Goal: Transaction & Acquisition: Purchase product/service

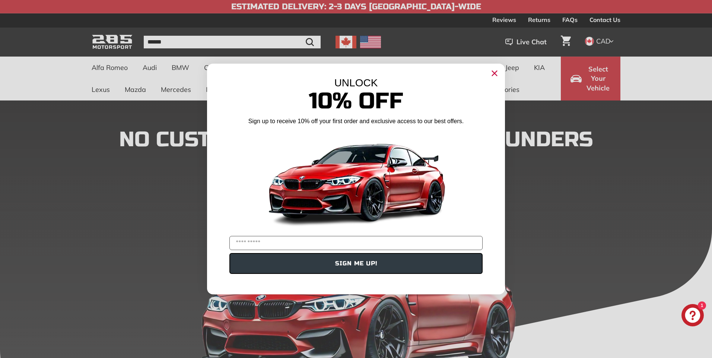
click at [495, 72] on circle "Close dialog" at bounding box center [494, 73] width 11 height 11
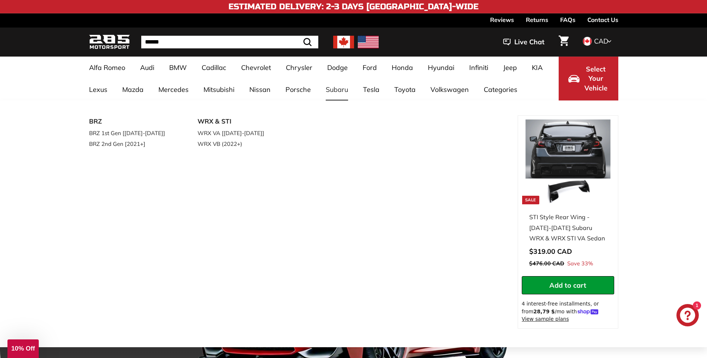
click at [340, 89] on link "Subaru" at bounding box center [336, 90] width 37 height 22
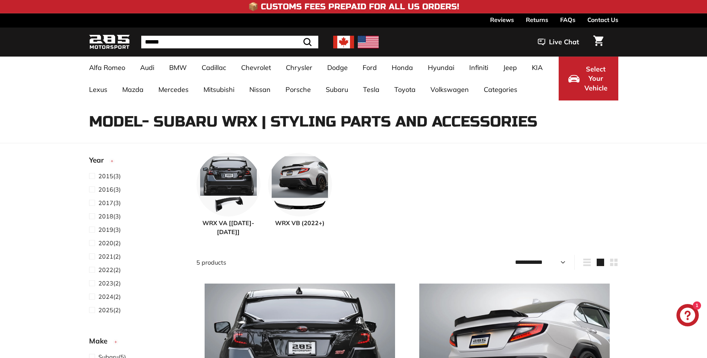
select select "**********"
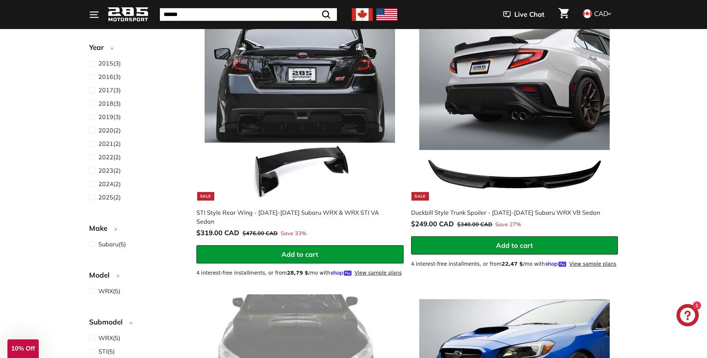
scroll to position [261, 0]
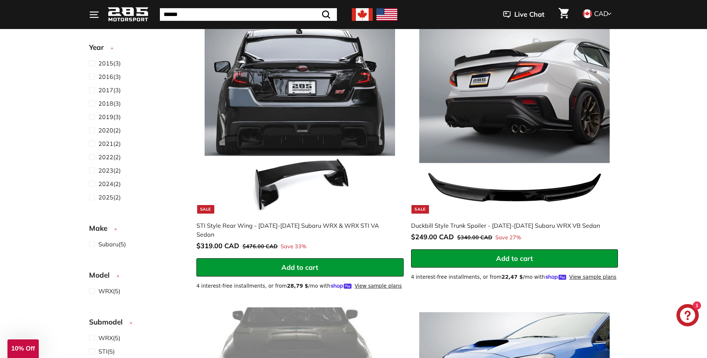
click at [292, 143] on img at bounding box center [300, 118] width 190 height 190
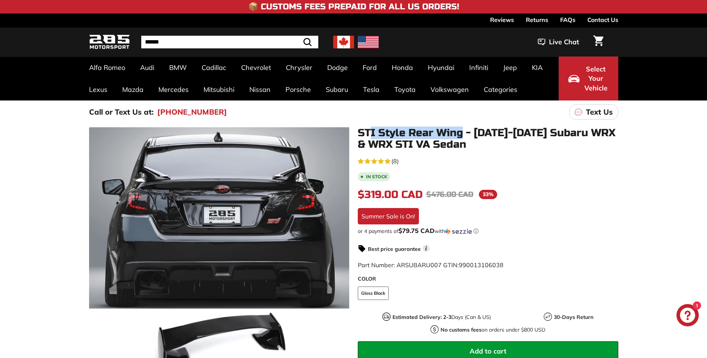
click at [468, 138] on h1 "STI Style Rear Wing - [DATE]-[DATE] Subaru WRX & WRX STI VA Sedan" at bounding box center [488, 138] width 260 height 23
drag, startPoint x: 468, startPoint y: 139, endPoint x: 456, endPoint y: 153, distance: 18.5
click at [456, 153] on div "STI Style Rear Wing - [DATE]-[DATE] Subaru WRX & WRX STI VA Sedan 4.6 rating (8…" at bounding box center [483, 293] width 269 height 333
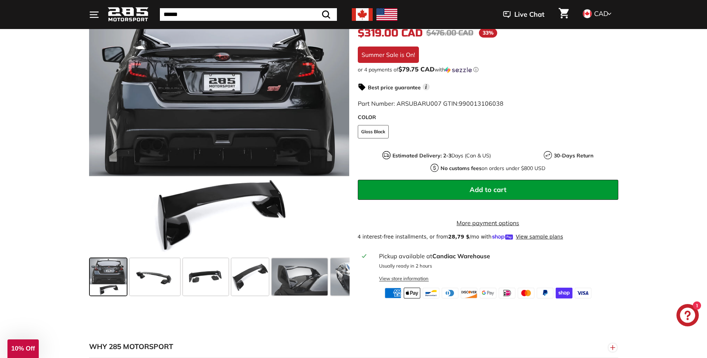
scroll to position [186, 0]
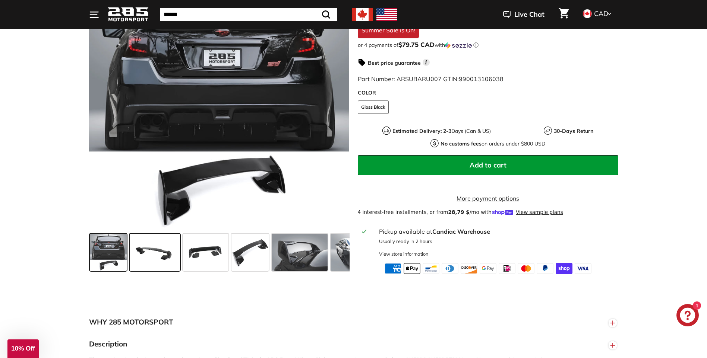
click at [174, 270] on span at bounding box center [155, 252] width 50 height 37
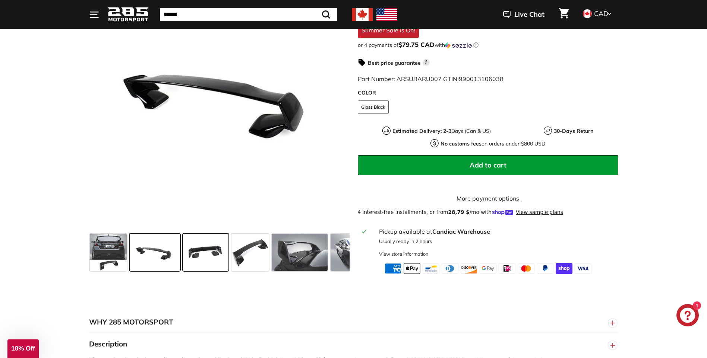
click at [204, 264] on span at bounding box center [205, 252] width 45 height 37
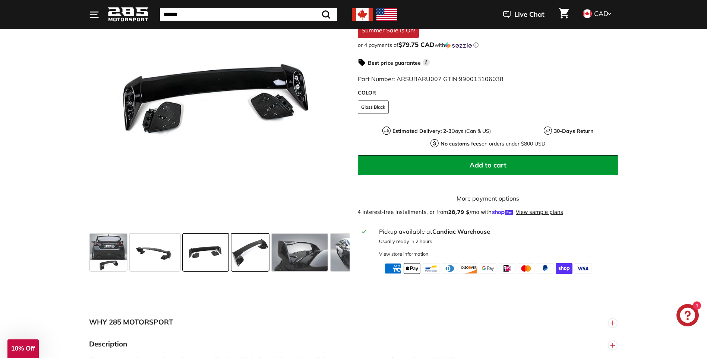
click at [241, 263] on span at bounding box center [249, 252] width 37 height 37
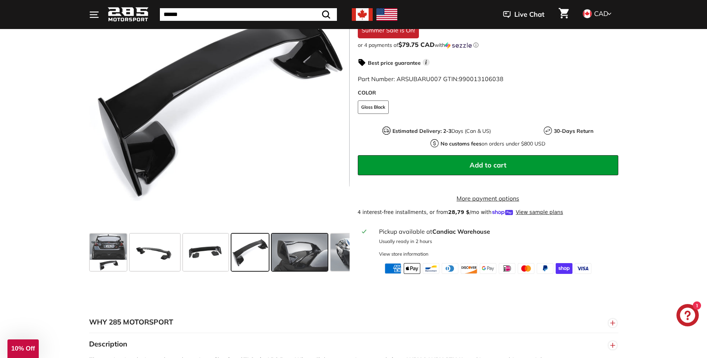
click at [288, 261] on span at bounding box center [300, 252] width 56 height 37
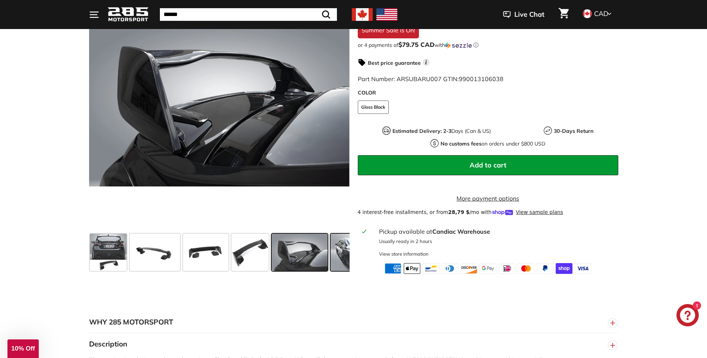
click at [339, 262] on span at bounding box center [358, 252] width 56 height 37
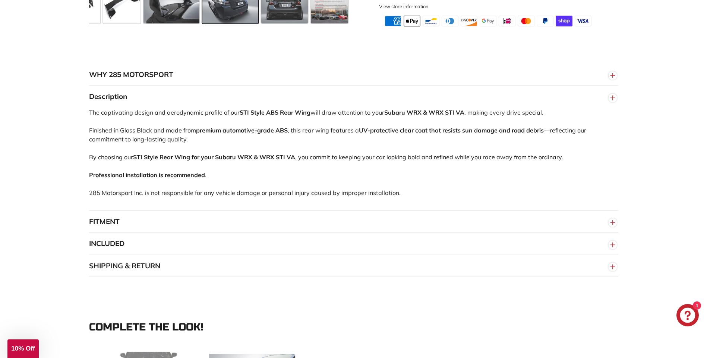
scroll to position [447, 0]
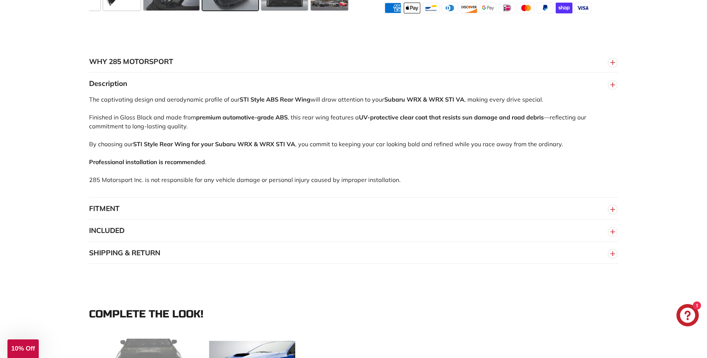
drag, startPoint x: 210, startPoint y: 109, endPoint x: 258, endPoint y: 113, distance: 48.6
click at [257, 113] on div "The captivating design and aerodynamic profile of our STI Style ABS Rear Wing w…" at bounding box center [353, 146] width 529 height 102
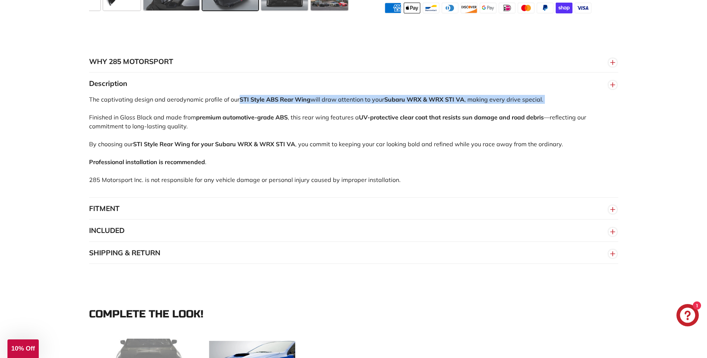
drag, startPoint x: 258, startPoint y: 113, endPoint x: 289, endPoint y: 116, distance: 30.7
click at [276, 119] on div "The captivating design and aerodynamic profile of our STI Style ABS Rear Wing w…" at bounding box center [353, 146] width 529 height 102
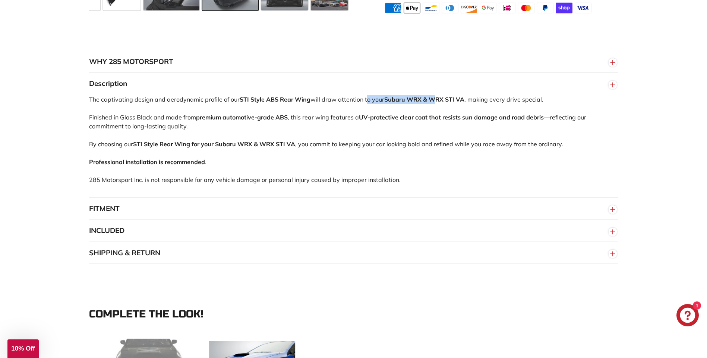
drag, startPoint x: 367, startPoint y: 108, endPoint x: 448, endPoint y: 110, distance: 80.9
click at [448, 110] on div "The captivating design and aerodynamic profile of our STI Style ABS Rear Wing w…" at bounding box center [353, 146] width 529 height 102
drag, startPoint x: 448, startPoint y: 110, endPoint x: 431, endPoint y: 140, distance: 35.2
click at [431, 140] on div "The captivating design and aerodynamic profile of our STI Style ABS Rear Wing w…" at bounding box center [353, 146] width 529 height 102
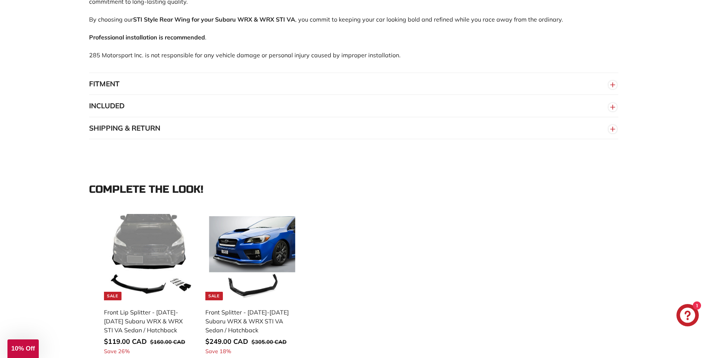
scroll to position [559, 0]
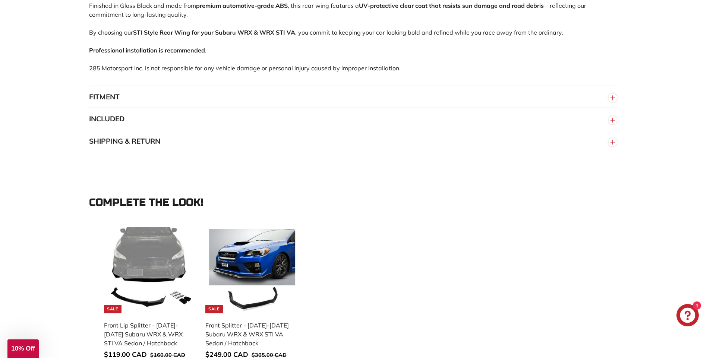
click at [612, 123] on line "button" at bounding box center [612, 120] width 0 height 4
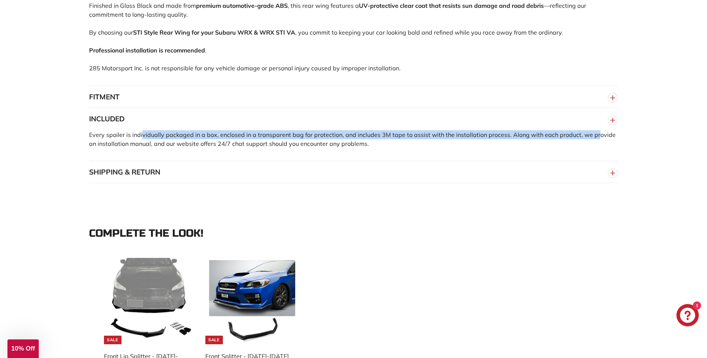
drag, startPoint x: 142, startPoint y: 142, endPoint x: 598, endPoint y: 142, distance: 456.3
click at [598, 142] on span "Every spoiler is individually packaged in a box, enclosed in a transparent bag …" at bounding box center [352, 139] width 526 height 16
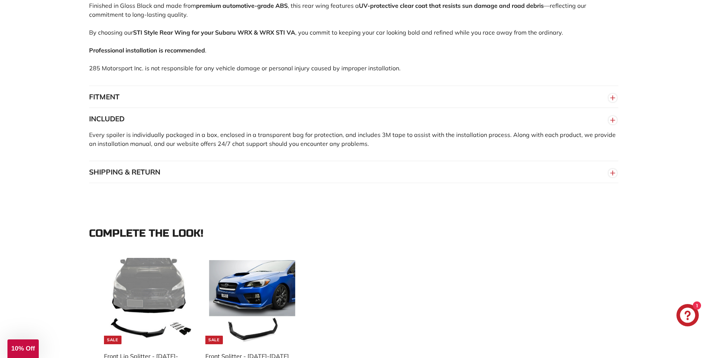
drag, startPoint x: 598, startPoint y: 142, endPoint x: 499, endPoint y: 148, distance: 99.2
click at [499, 148] on p "Every spoiler is individually packaged in a box, enclosed in a transparent bag …" at bounding box center [353, 139] width 529 height 18
click at [612, 180] on icon "button" at bounding box center [612, 173] width 11 height 13
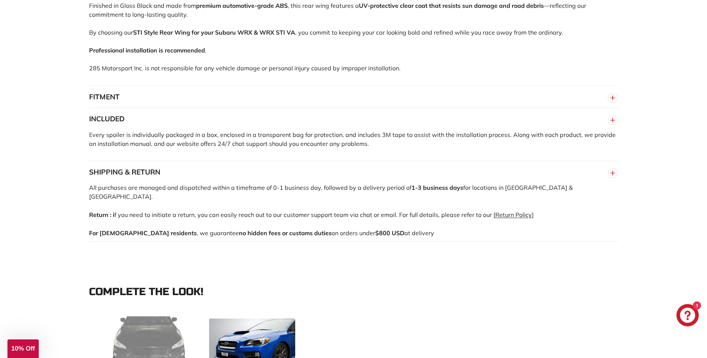
drag, startPoint x: 402, startPoint y: 189, endPoint x: 487, endPoint y: 180, distance: 85.9
click at [487, 180] on div "SHIPPING & RETURN All purchases are managed and dispatched within a timeframe o…" at bounding box center [353, 201] width 529 height 81
drag, startPoint x: 487, startPoint y: 180, endPoint x: 554, endPoint y: 196, distance: 68.9
click at [564, 197] on p "All purchases are managed and dispatched within a timeframe of 0-1 business day…" at bounding box center [353, 192] width 529 height 18
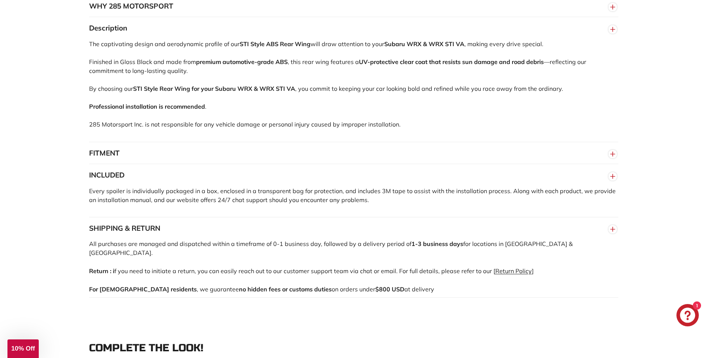
scroll to position [447, 0]
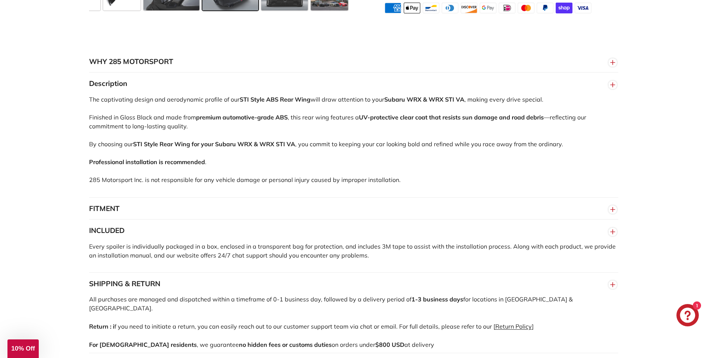
click at [609, 213] on icon "button" at bounding box center [612, 209] width 11 height 13
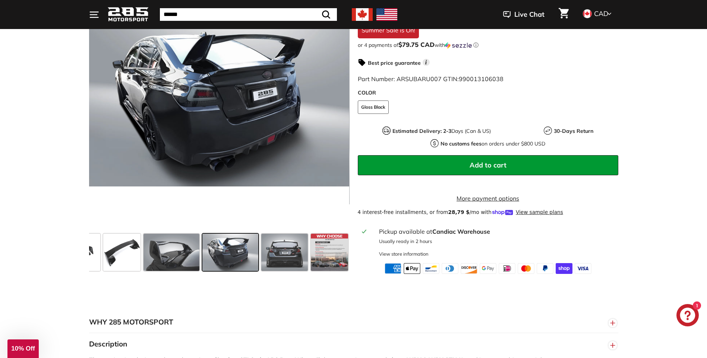
scroll to position [149, 0]
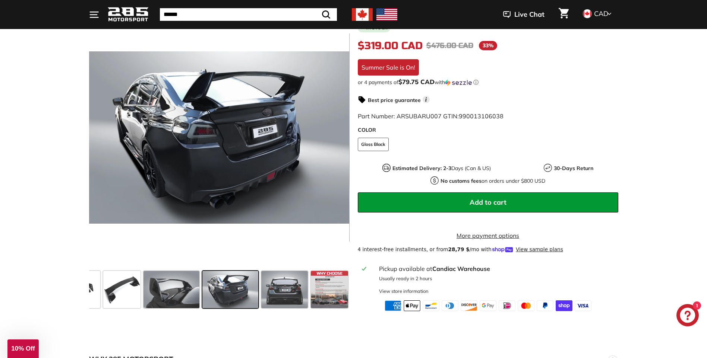
click at [481, 198] on span "Add to cart" at bounding box center [487, 202] width 37 height 9
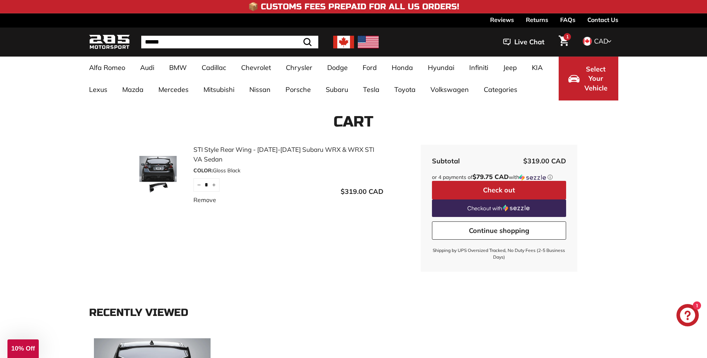
click at [492, 190] on button "Check out" at bounding box center [499, 190] width 134 height 19
